Goal: Entertainment & Leisure: Consume media (video, audio)

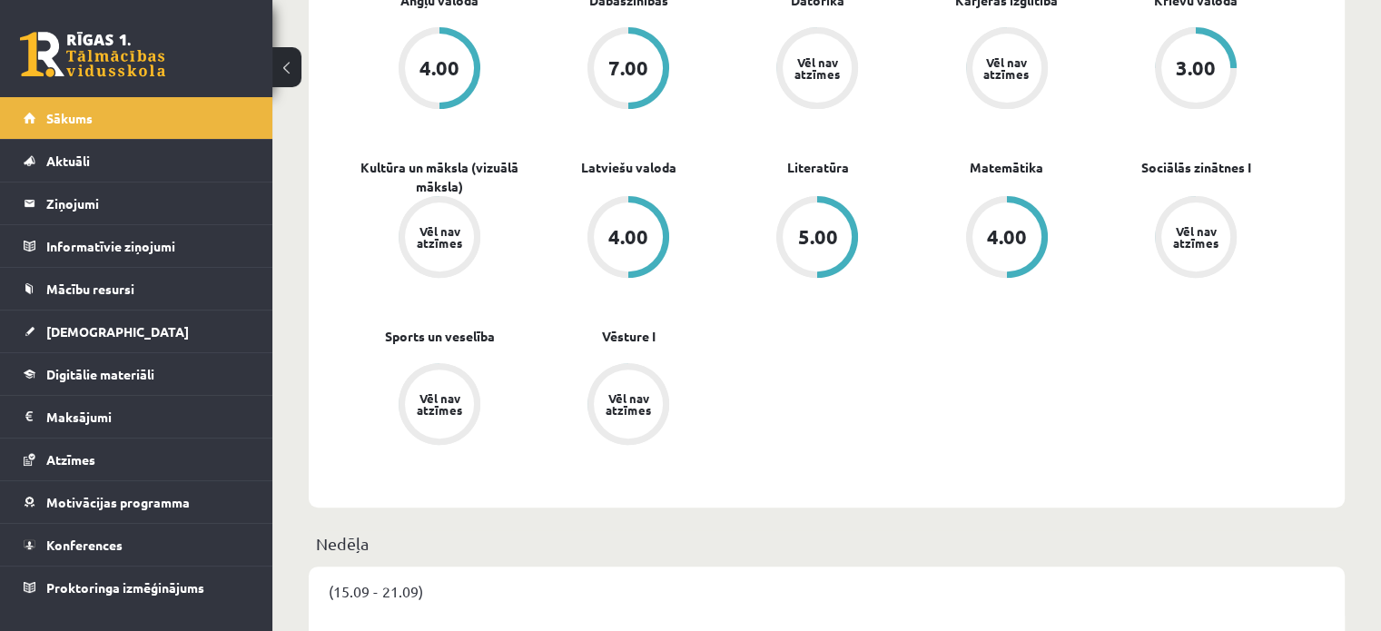
scroll to position [636, 0]
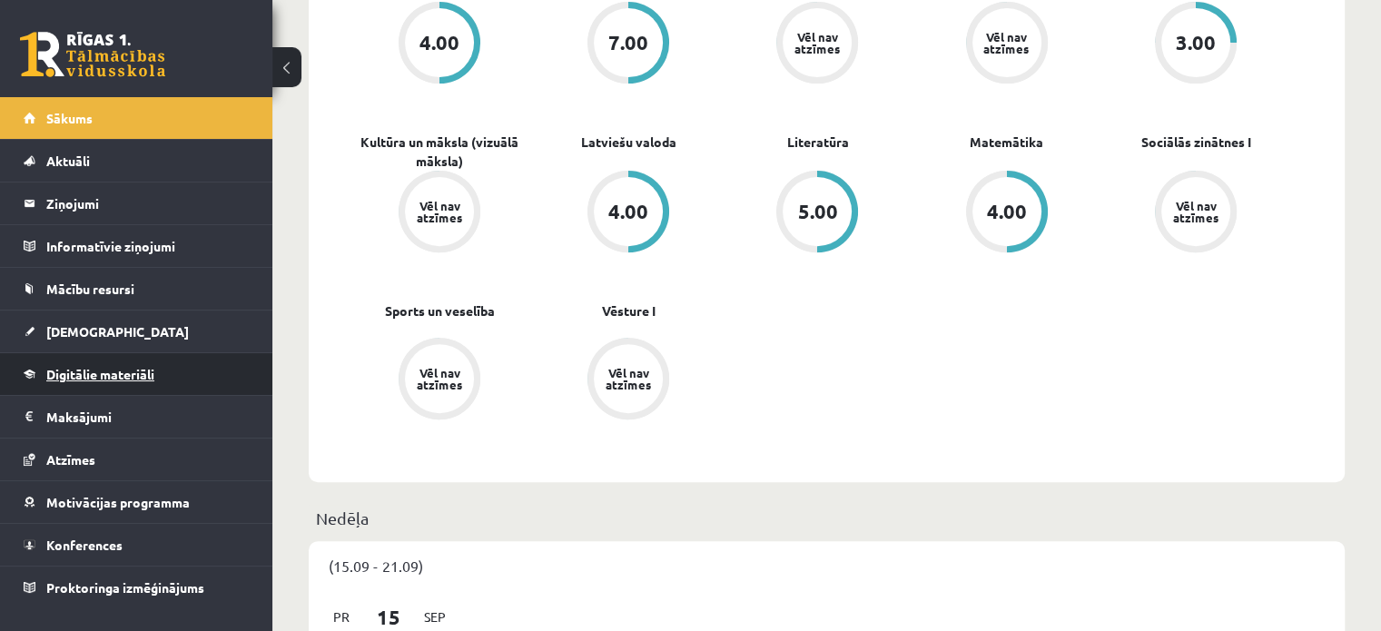
click at [173, 366] on link "Digitālie materiāli" at bounding box center [137, 374] width 226 height 42
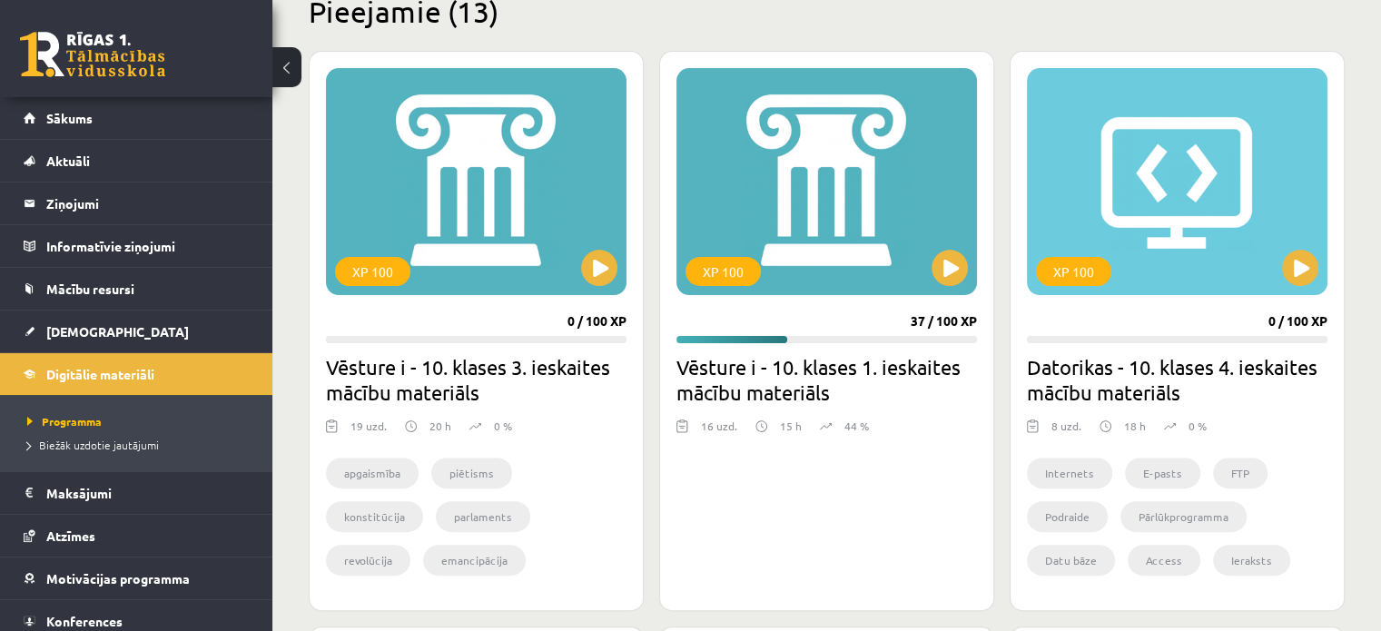
scroll to position [454, 0]
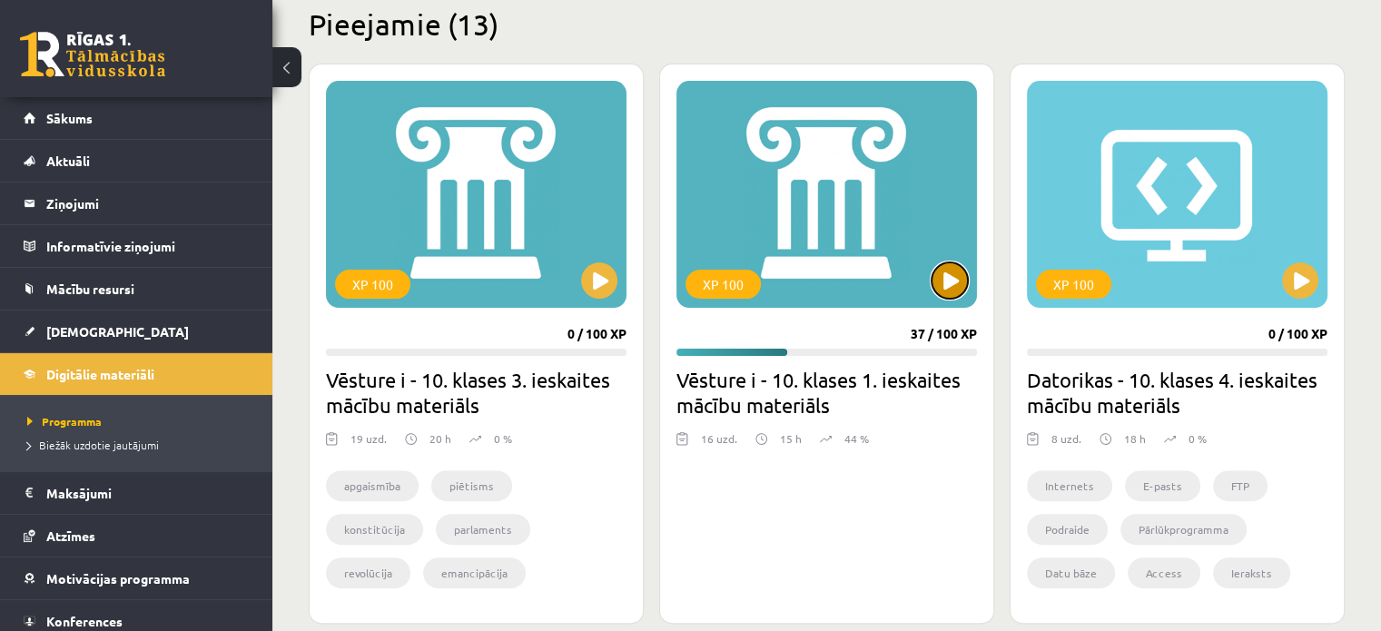
click at [951, 267] on button at bounding box center [949, 280] width 36 height 36
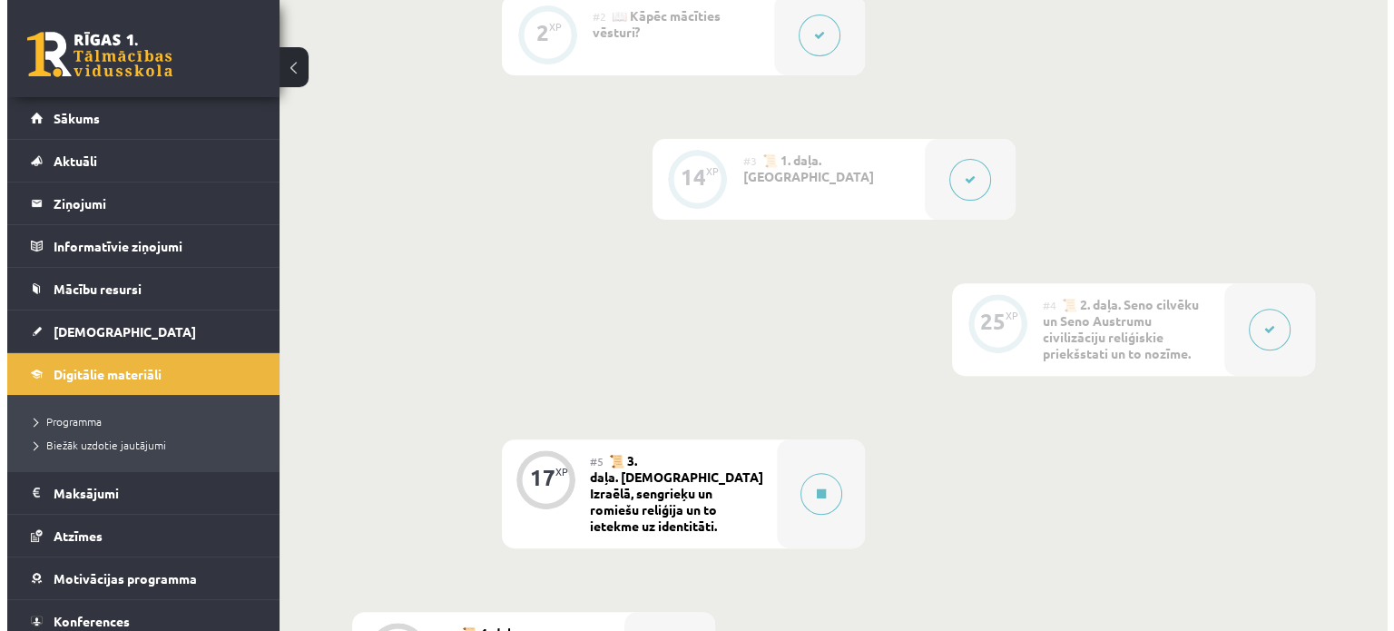
scroll to position [817, 0]
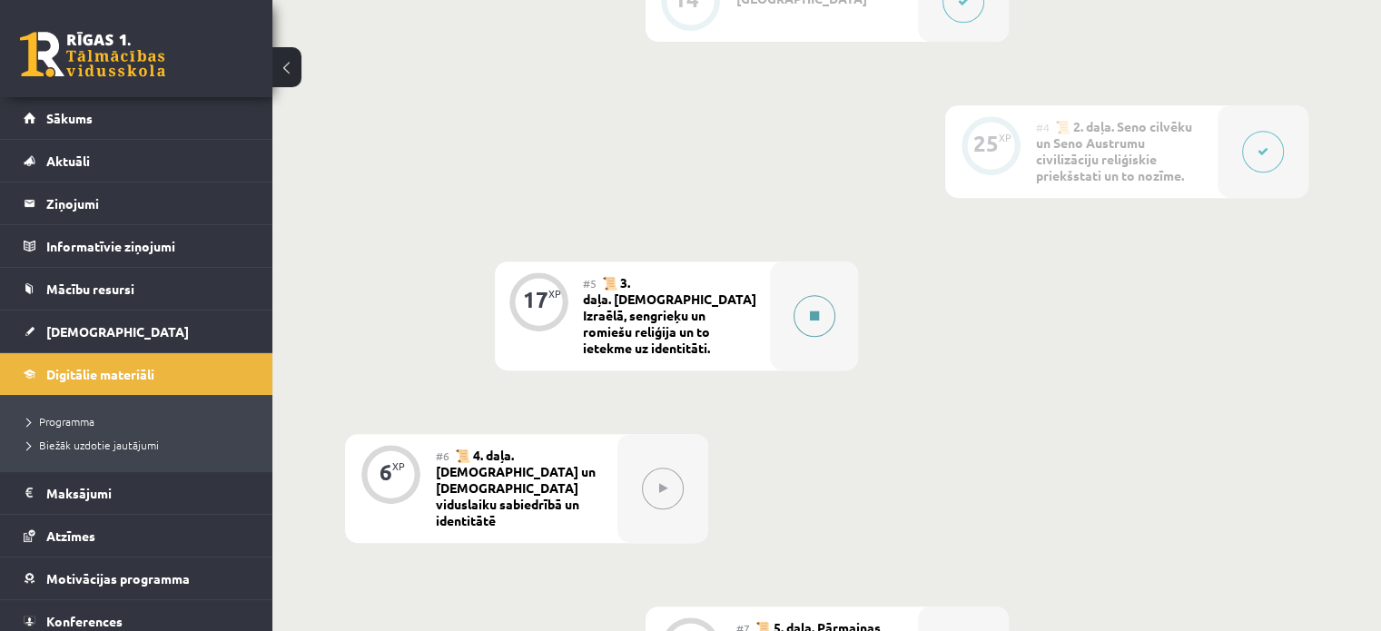
click at [832, 306] on button at bounding box center [814, 316] width 42 height 42
